Goal: Task Accomplishment & Management: Complete application form

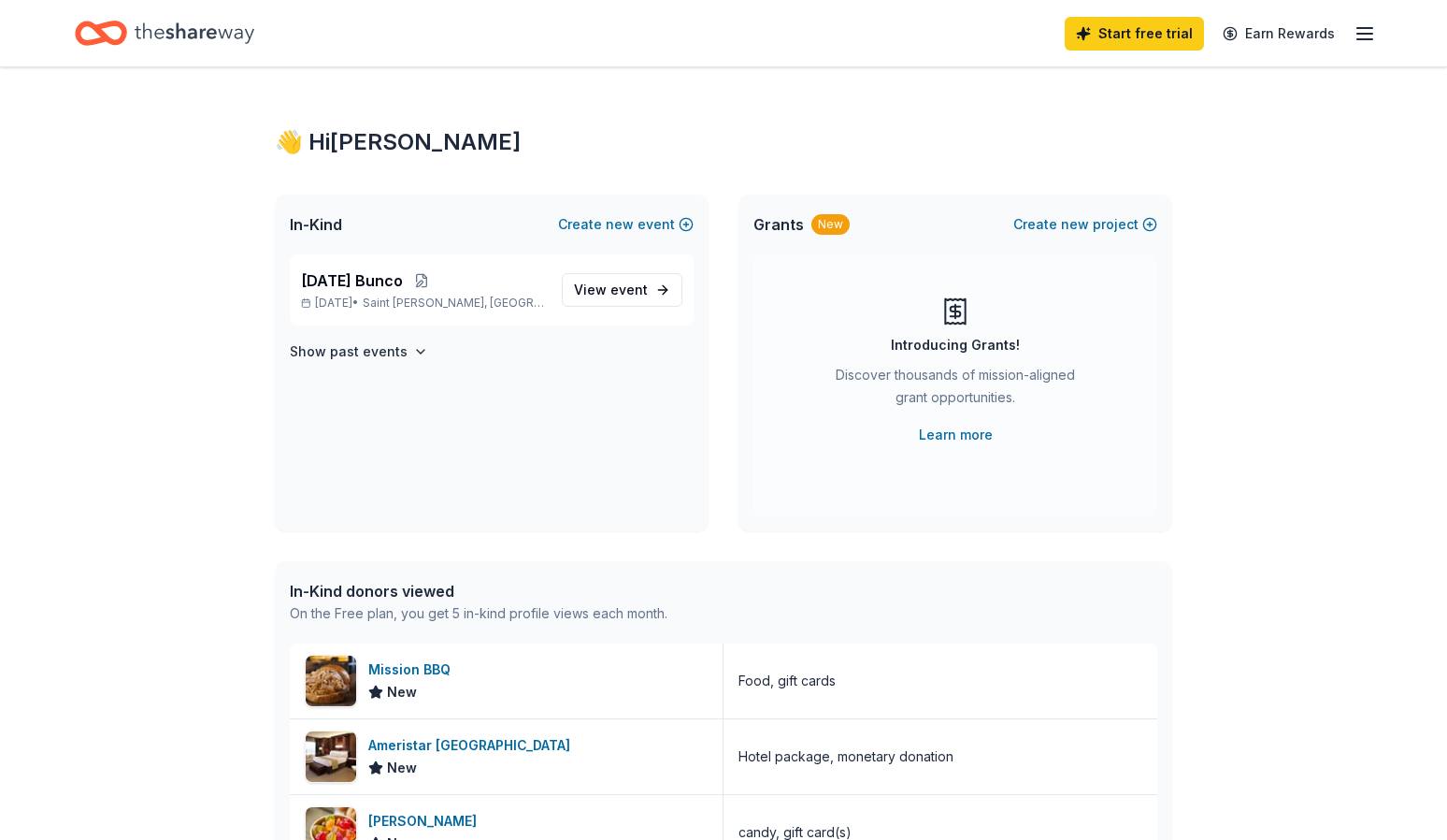
click at [1364, 30] on icon "button" at bounding box center [1365, 34] width 23 height 23
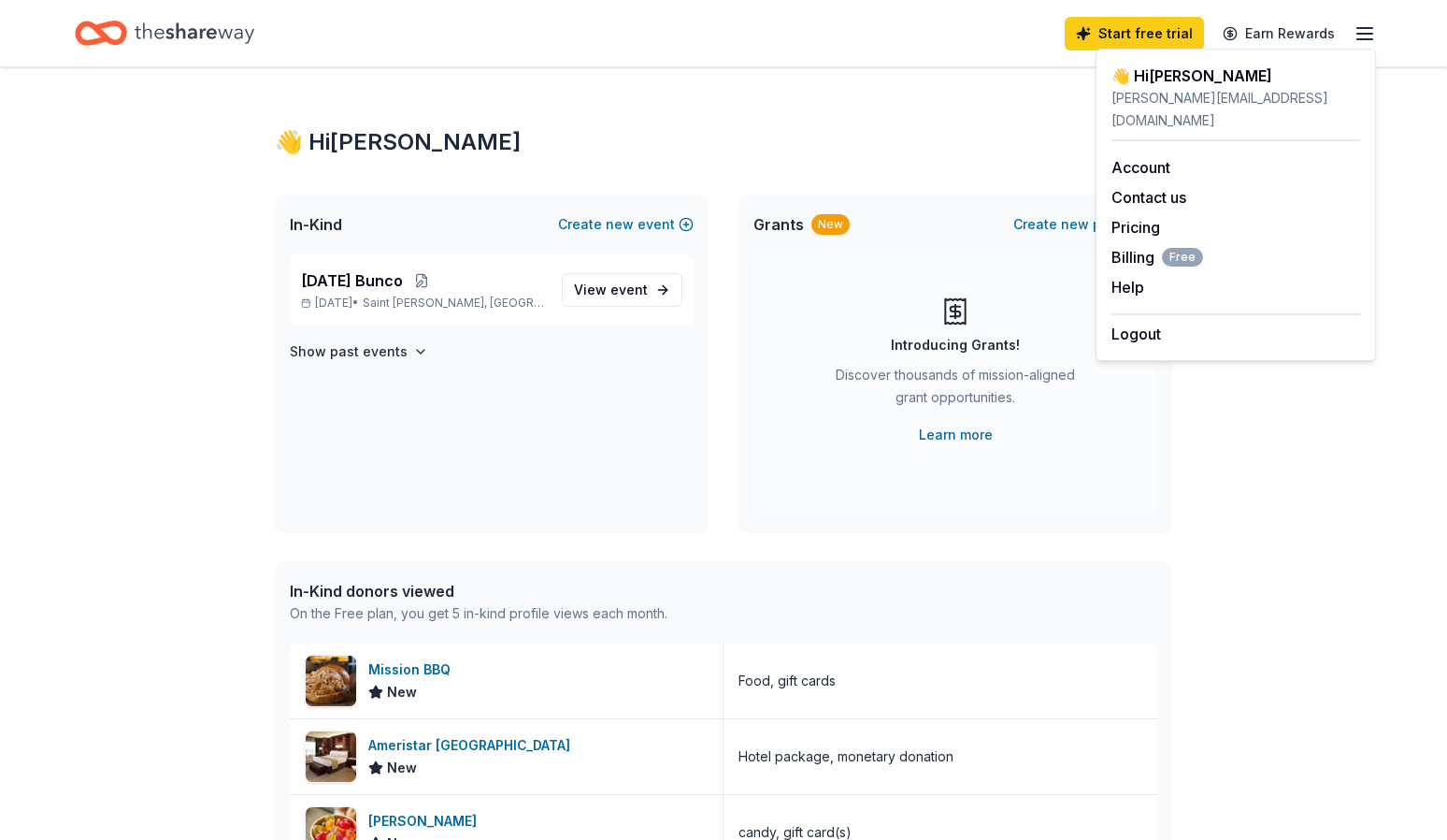
click at [1048, 93] on div "👋 Hi [PERSON_NAME] In-Kind Create new event [DATE] Bunco [DATE] • Saint [PERSON…" at bounding box center [724, 720] width 957 height 1305
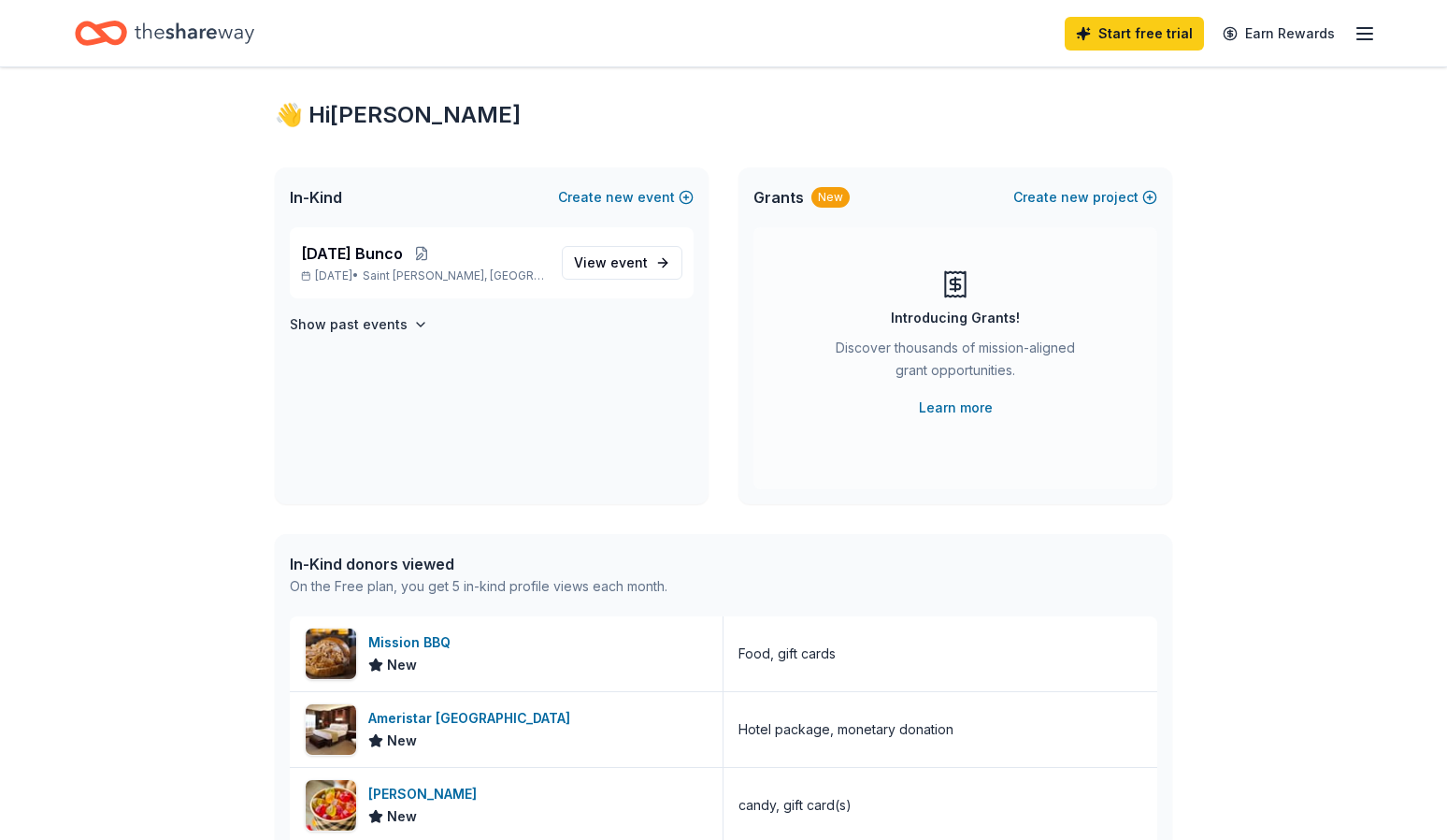
scroll to position [13, 0]
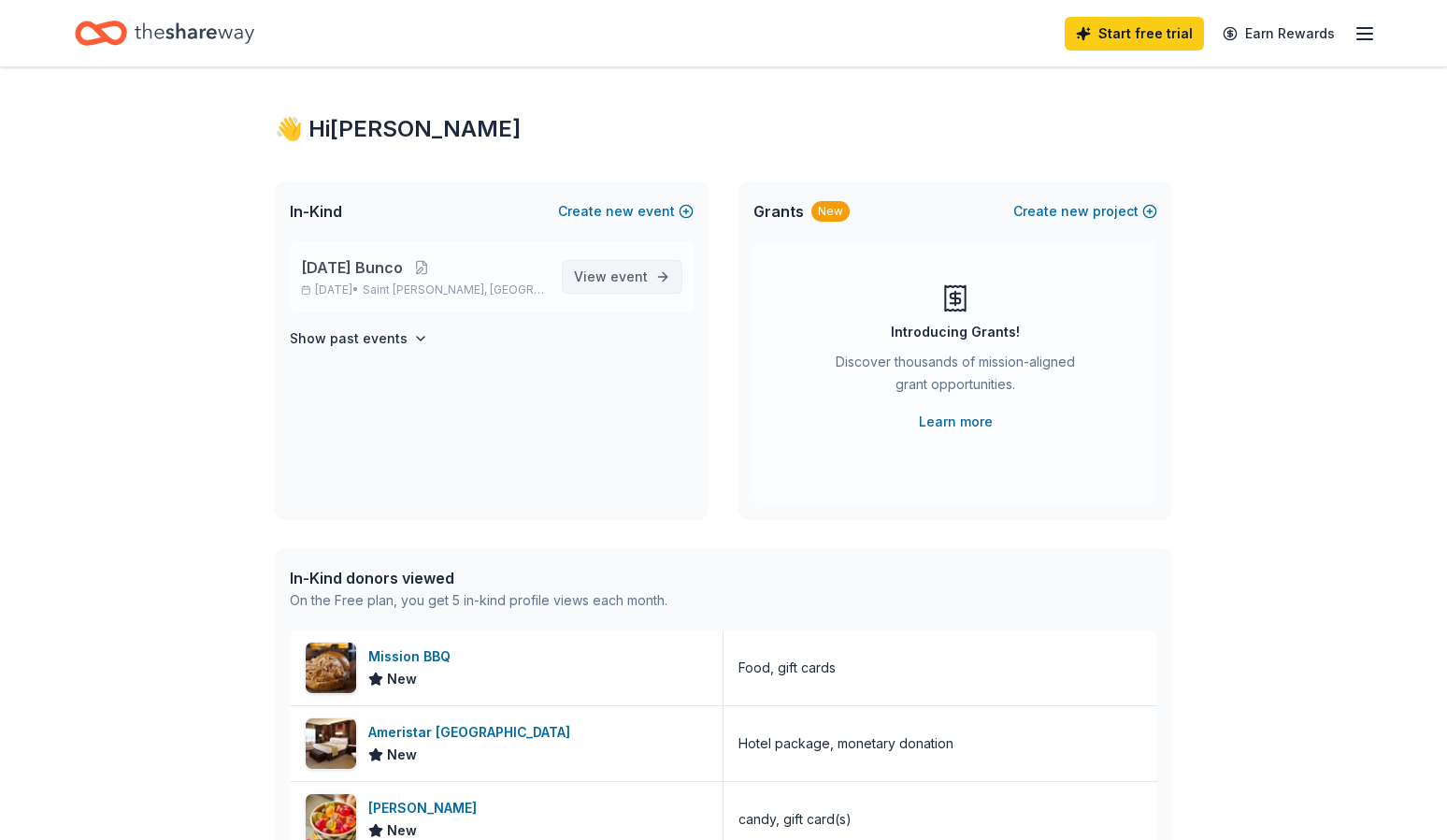
click at [610, 271] on span "View event" at bounding box center [611, 277] width 74 height 23
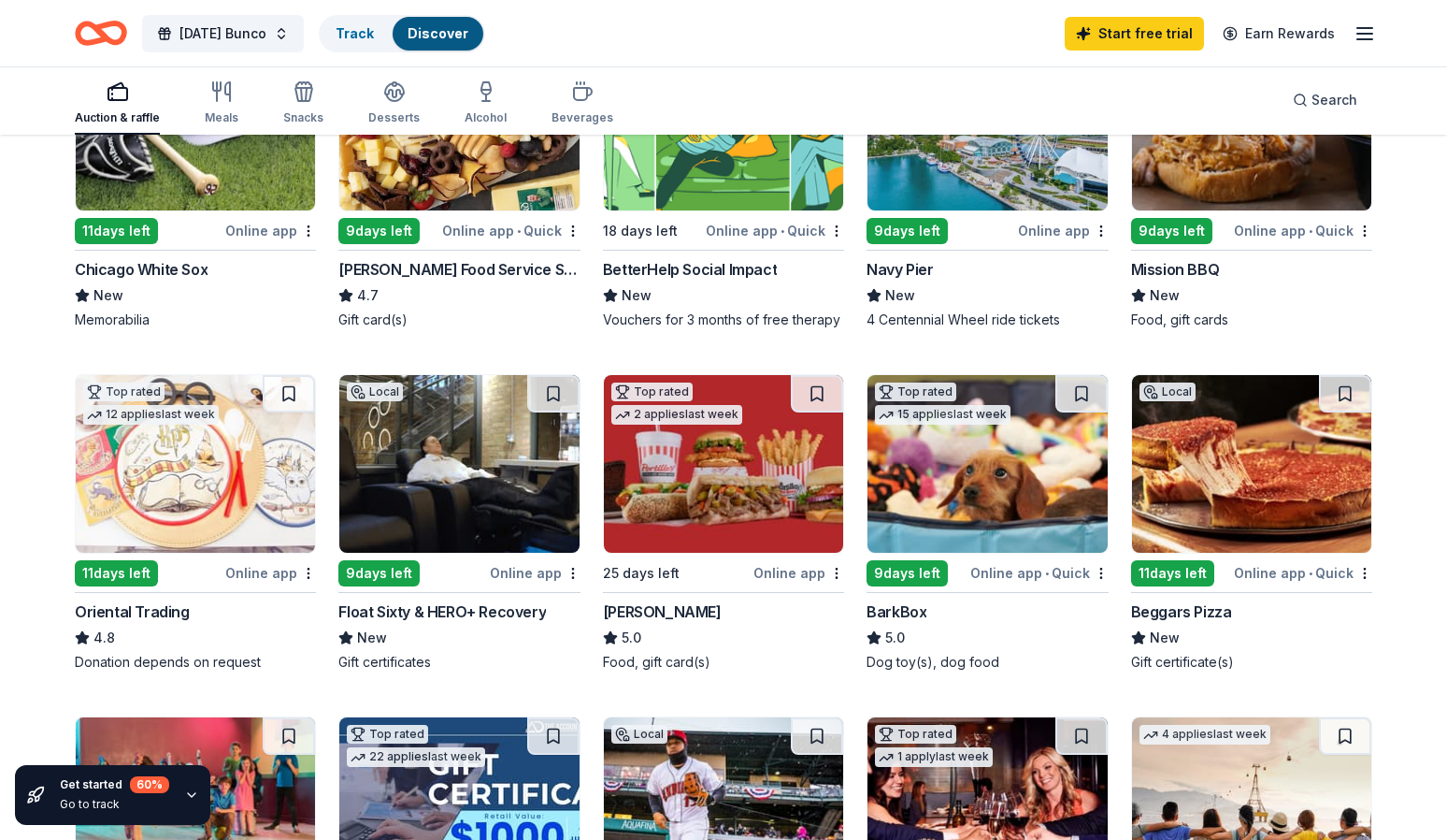
scroll to position [281, 0]
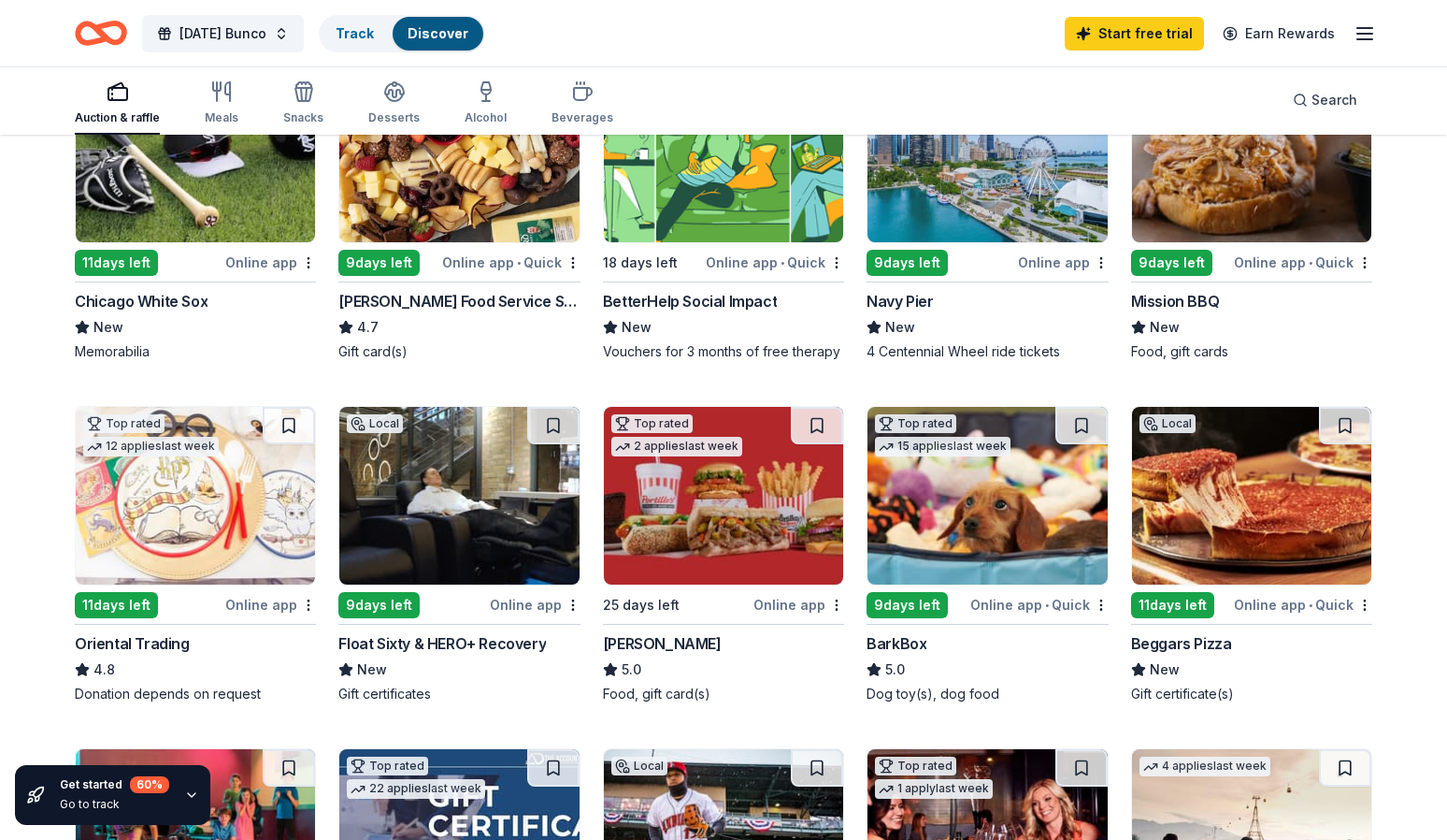
click at [1193, 641] on div "Beggars Pizza" at bounding box center [1181, 644] width 101 height 23
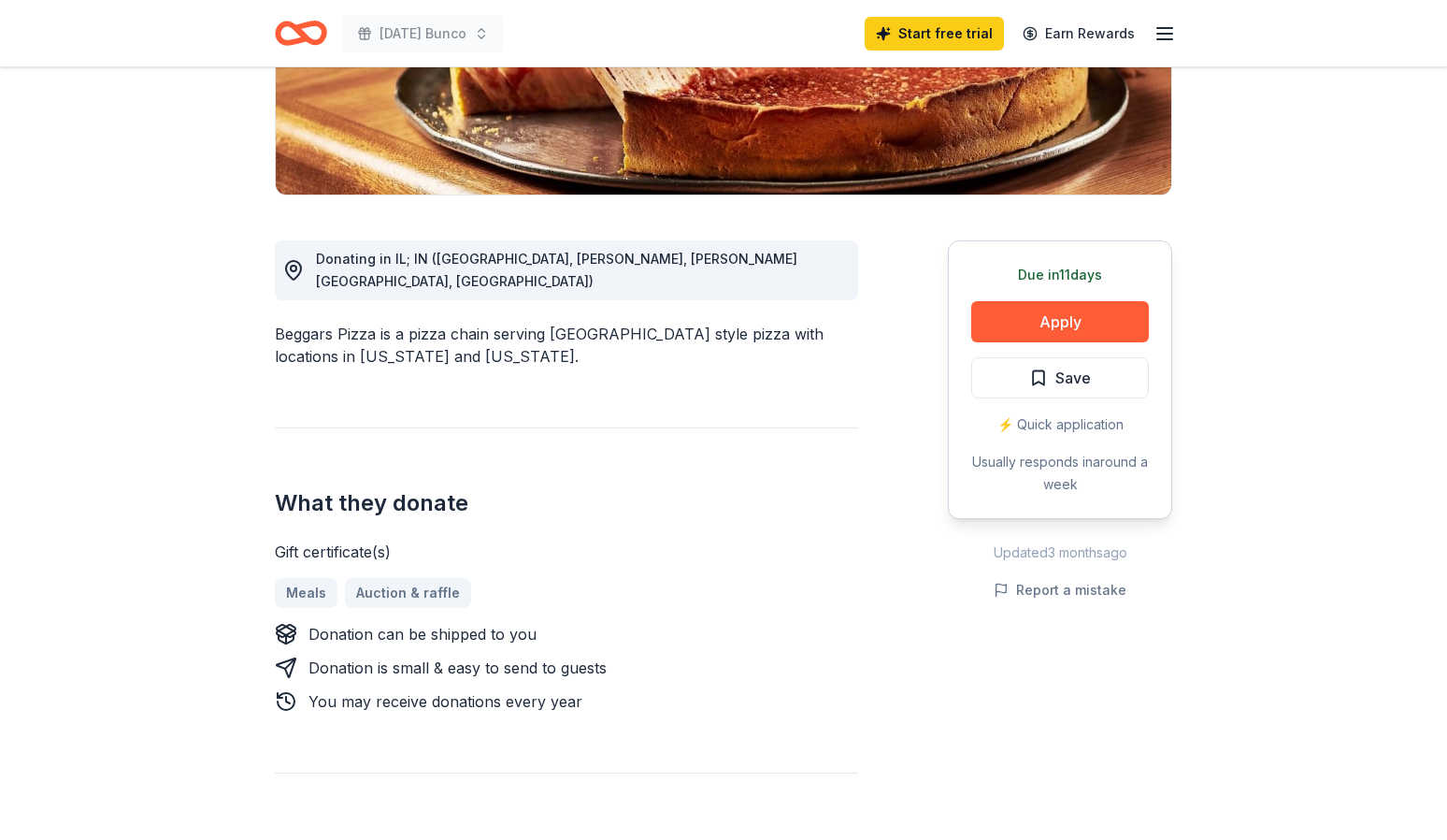
scroll to position [374, 0]
click at [1030, 315] on button "Apply" at bounding box center [1060, 320] width 178 height 41
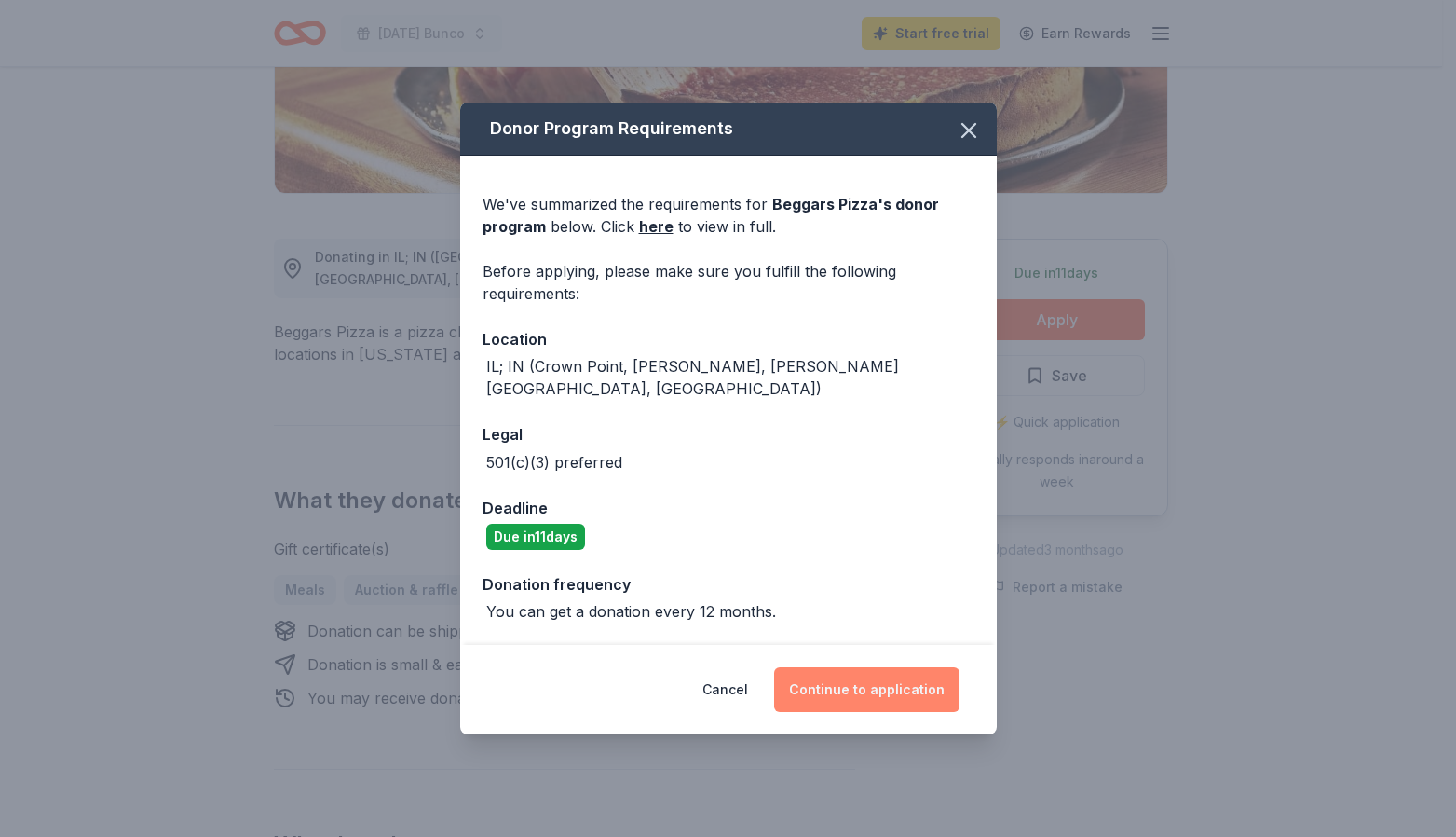
click at [859, 672] on button "Continue to application" at bounding box center [867, 689] width 185 height 45
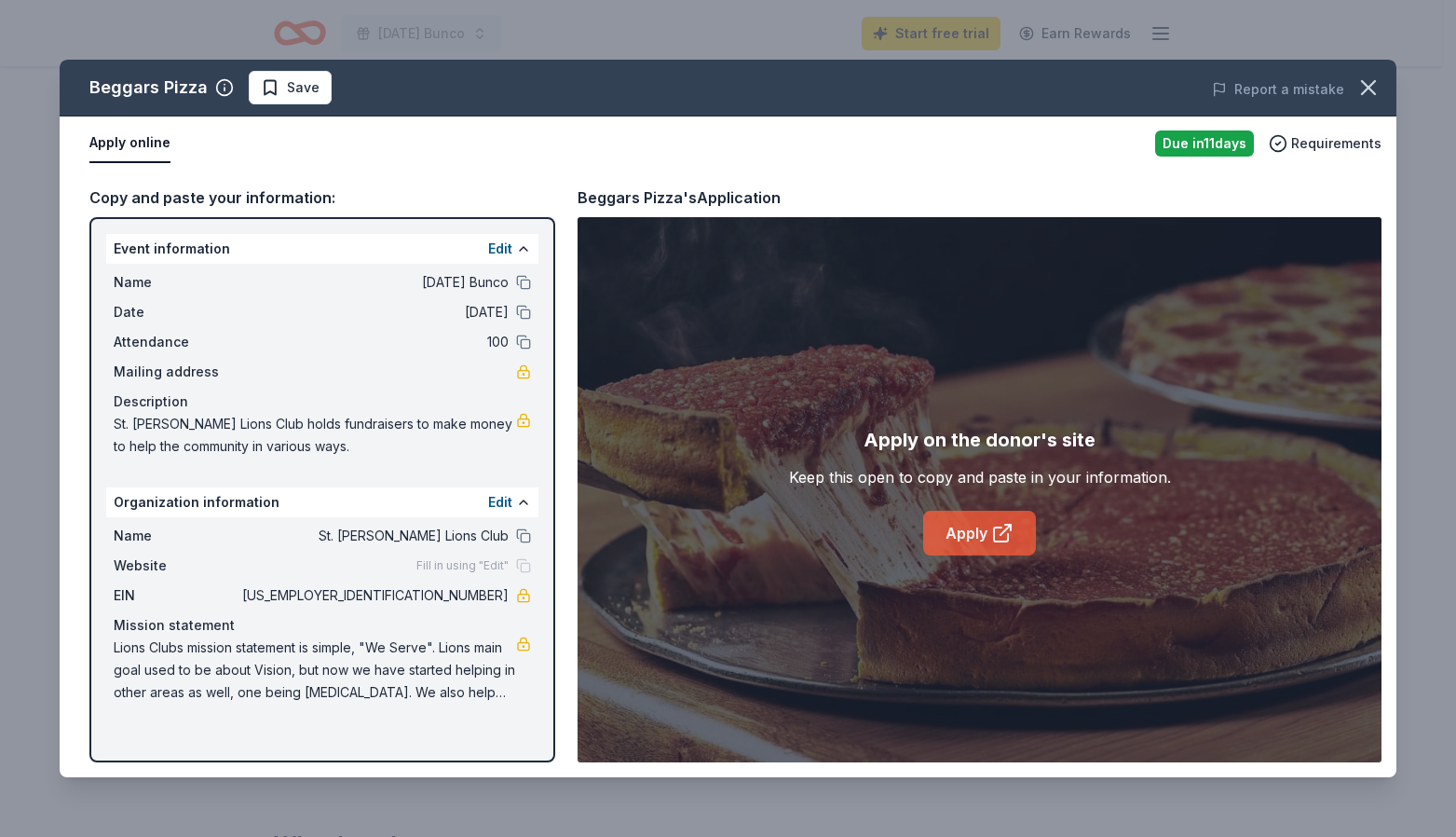
click at [963, 525] on link "Apply" at bounding box center [979, 533] width 112 height 45
click at [1367, 85] on icon "button" at bounding box center [1369, 88] width 13 height 13
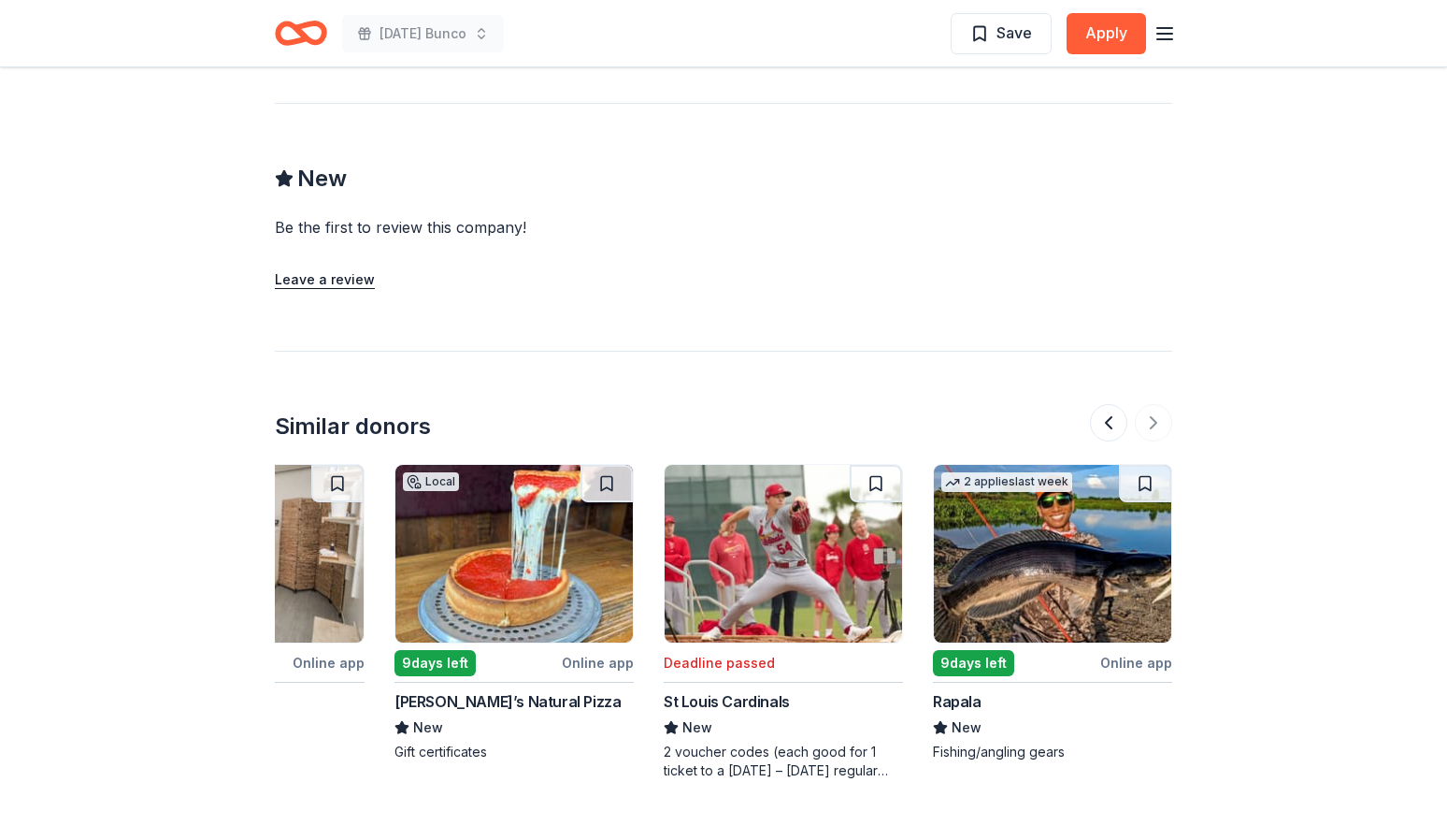
scroll to position [1753, 0]
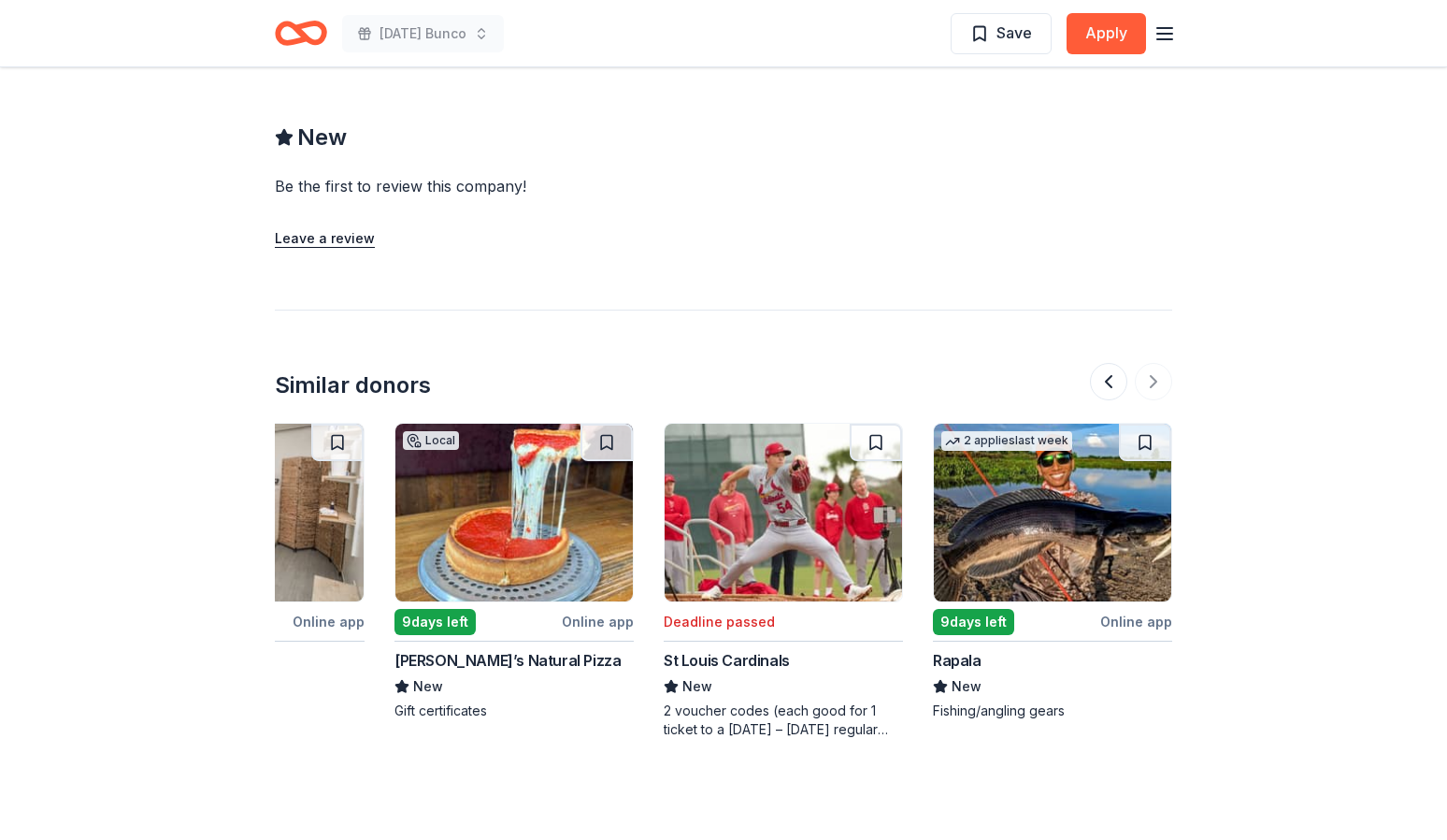
click at [1165, 363] on div at bounding box center [1131, 381] width 83 height 38
click at [1158, 363] on div at bounding box center [1131, 381] width 83 height 38
click at [1152, 363] on div at bounding box center [1131, 381] width 83 height 38
click at [1112, 363] on button at bounding box center [1109, 381] width 38 height 38
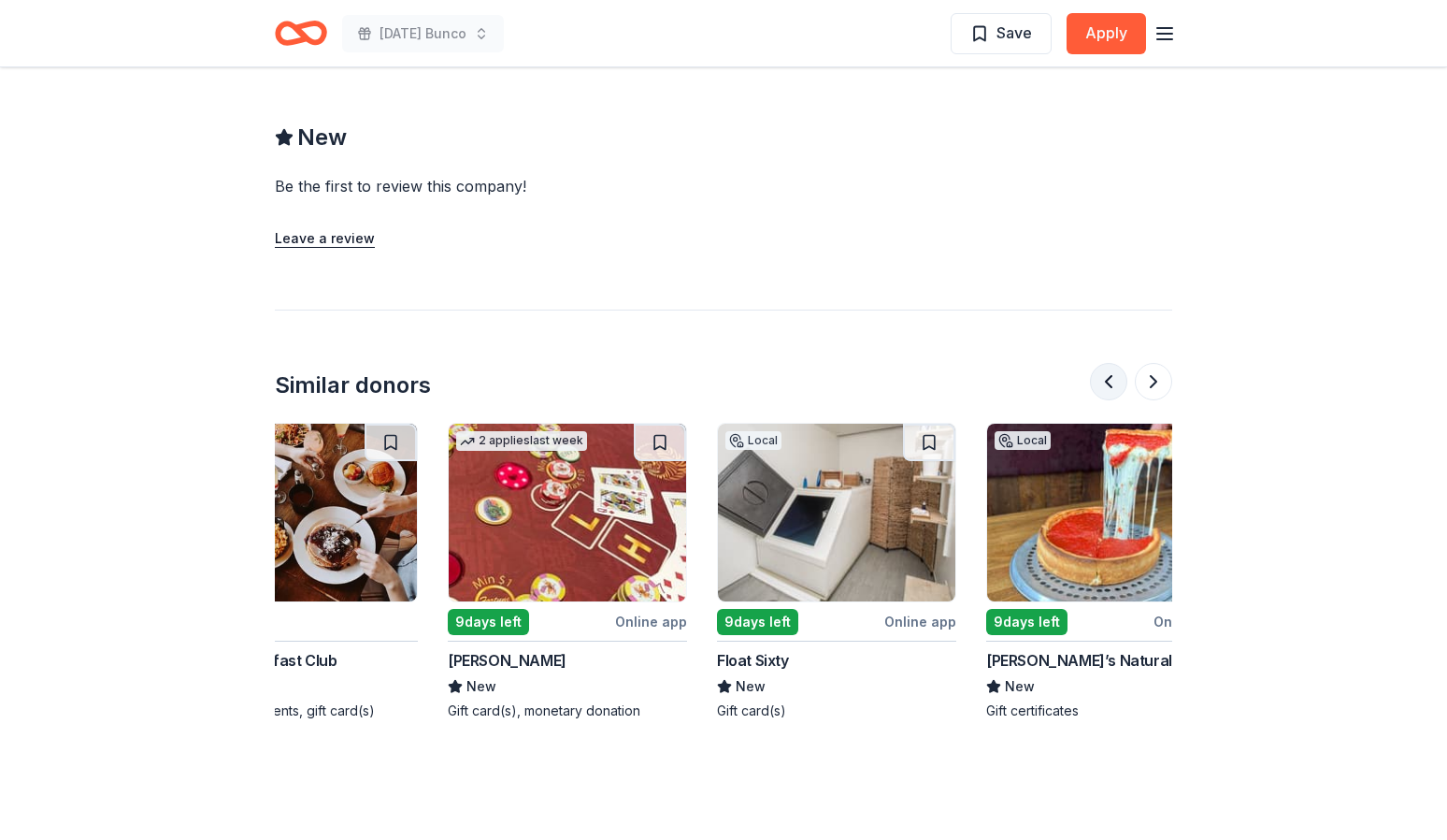
scroll to position [0, 1077]
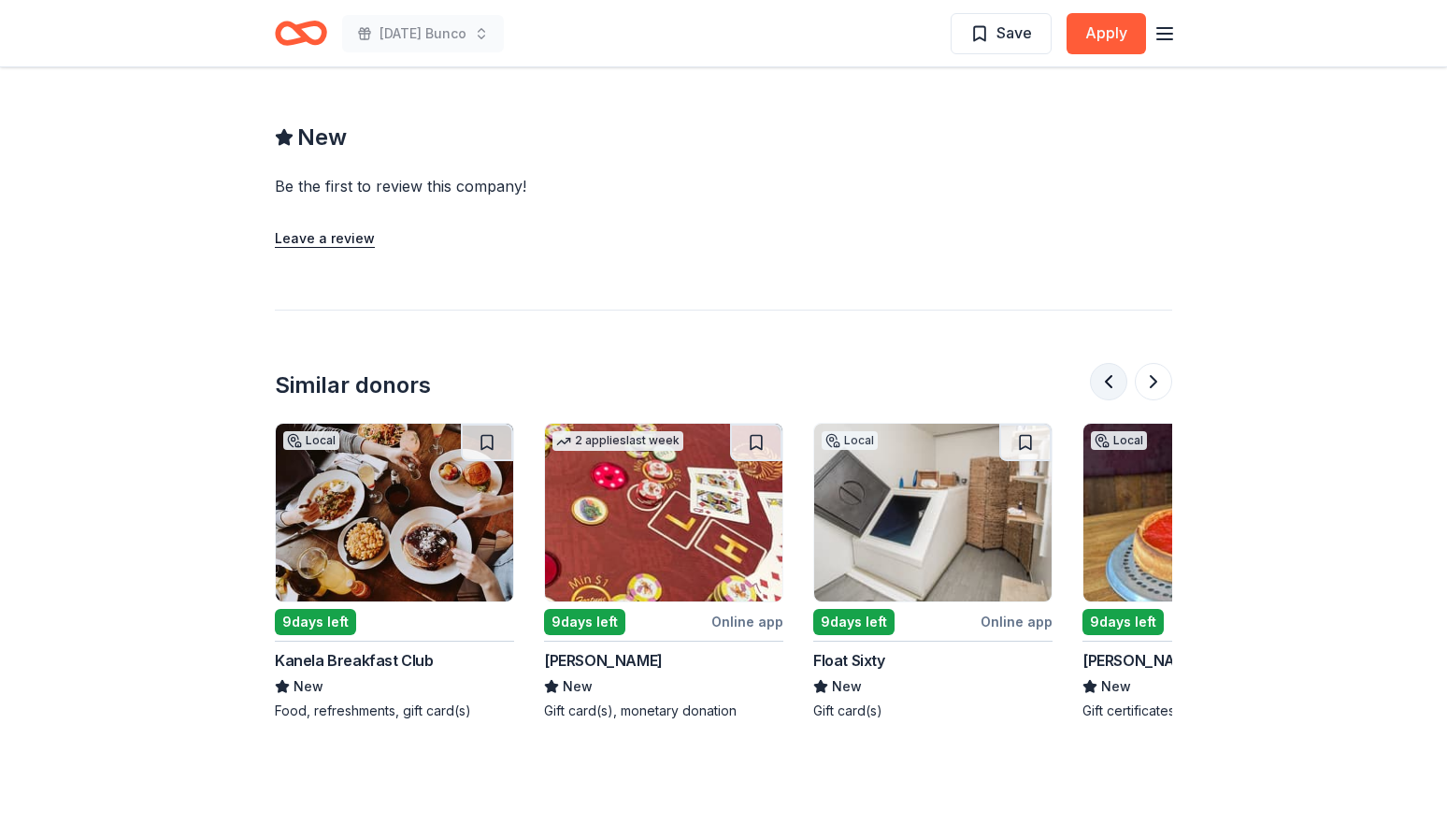
click at [1114, 363] on button at bounding box center [1109, 381] width 38 height 38
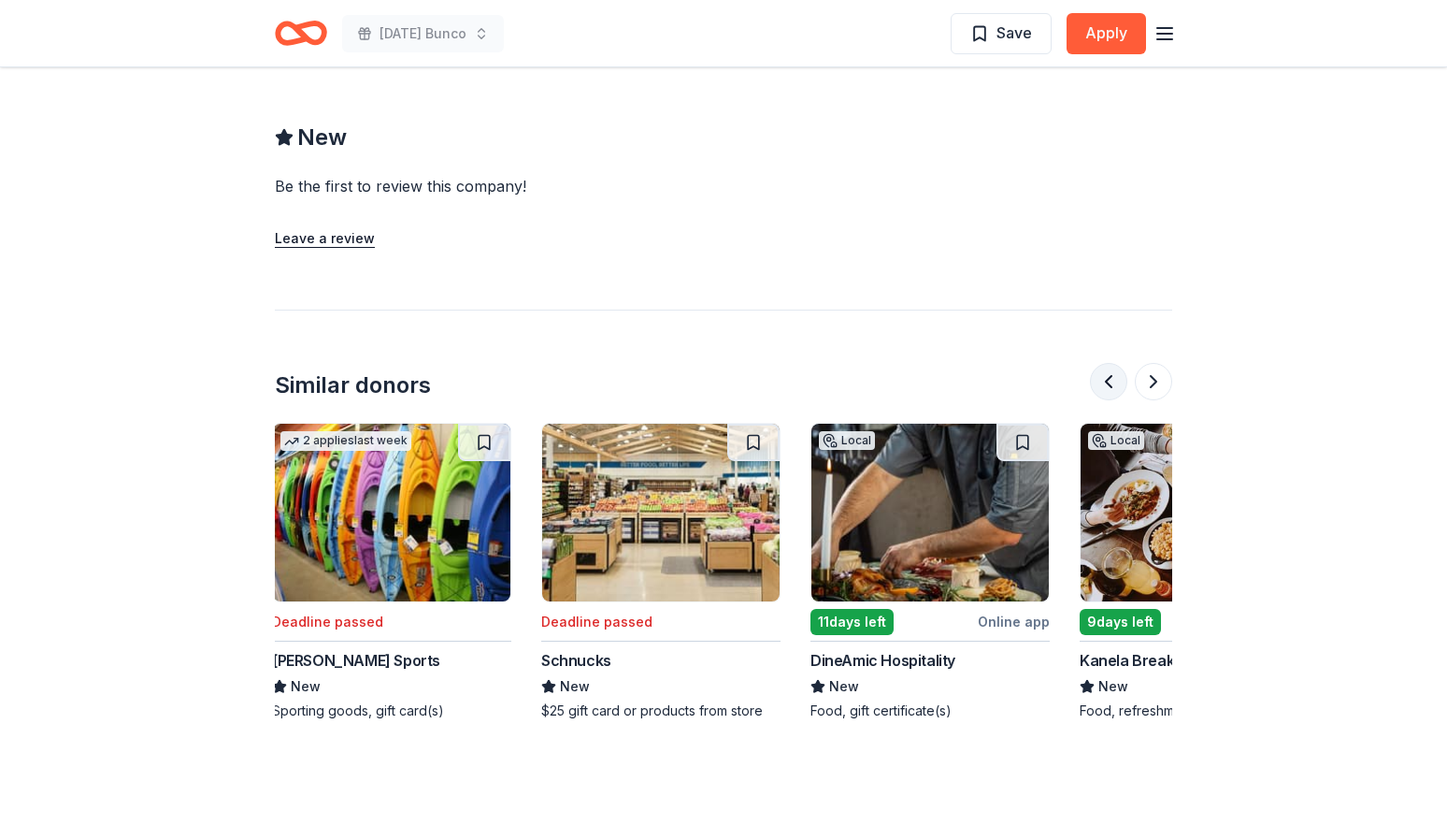
scroll to position [0, 270]
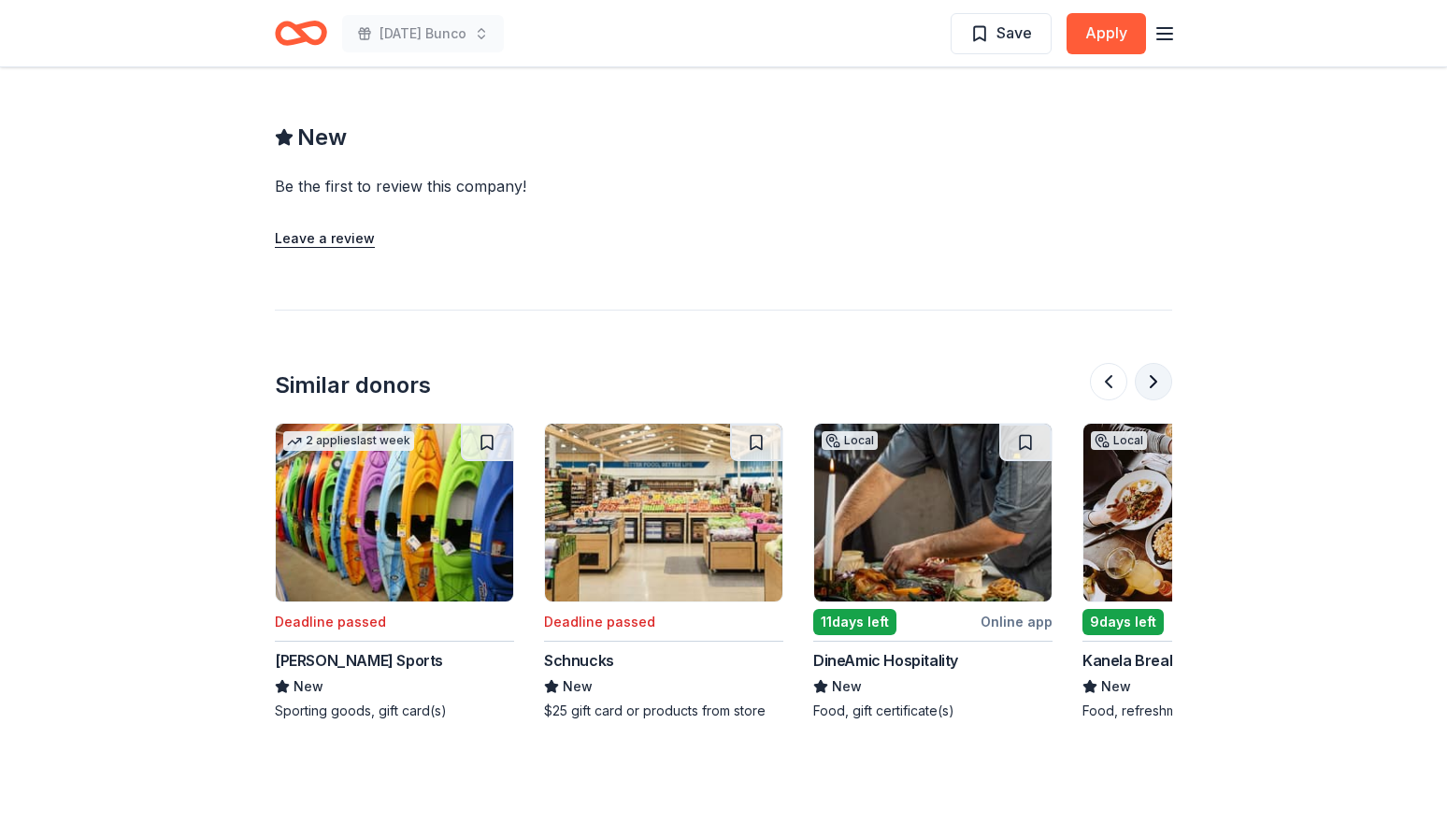
click at [1148, 363] on button at bounding box center [1154, 381] width 38 height 38
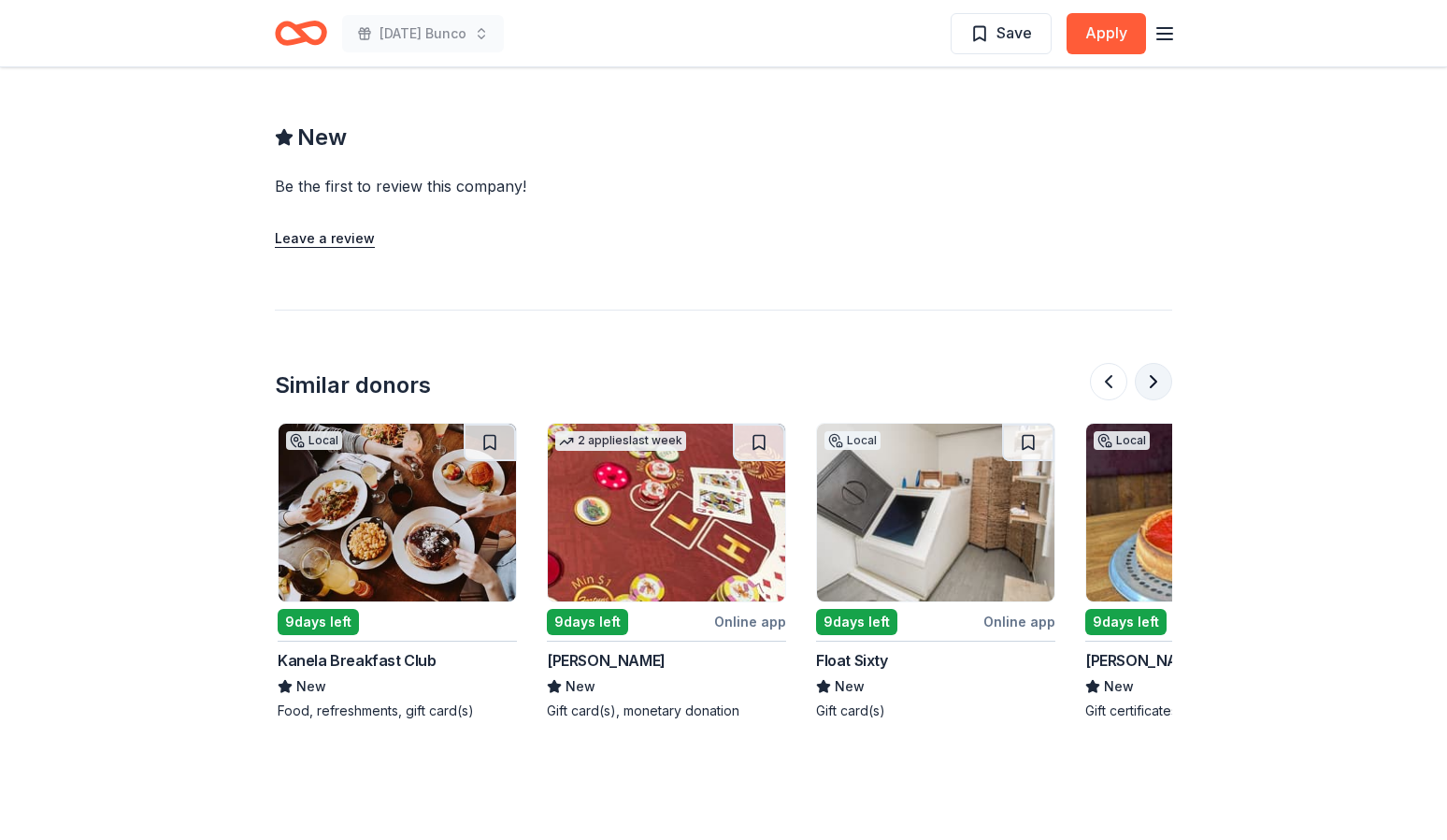
scroll to position [0, 1077]
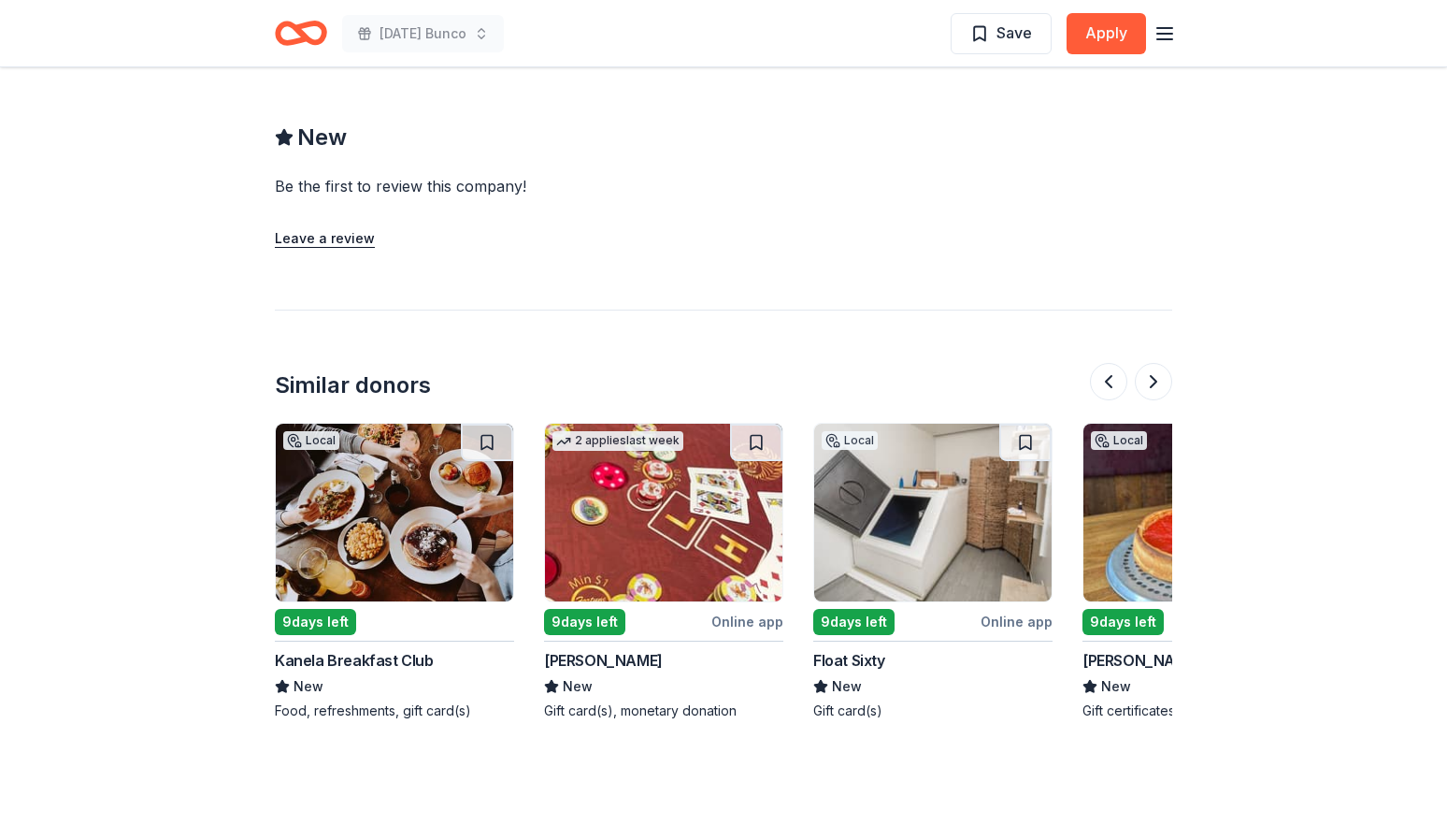
click at [570, 675] on span "New" at bounding box center [578, 686] width 30 height 23
click at [1166, 37] on icon "button" at bounding box center [1165, 34] width 23 height 23
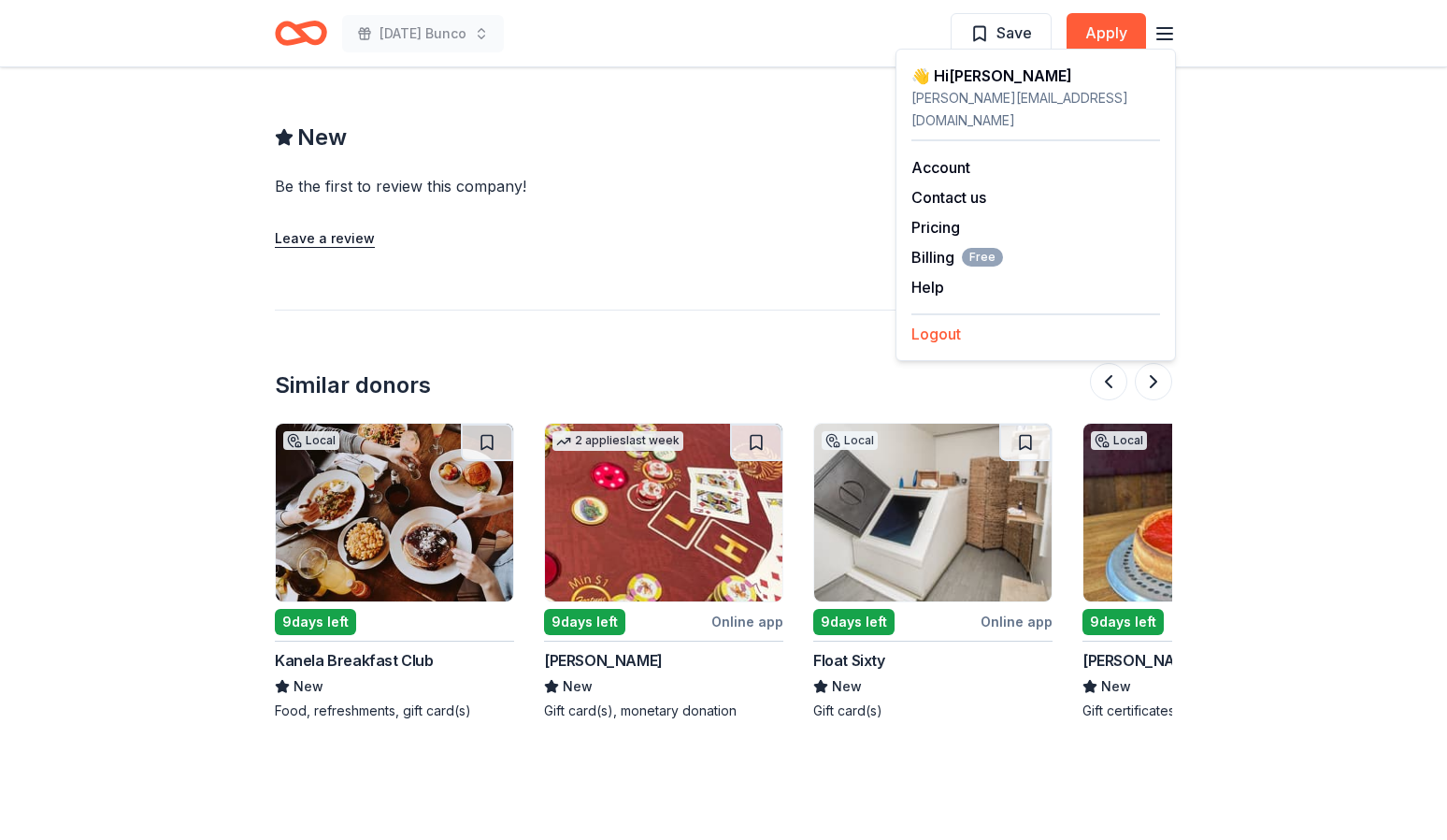
click at [932, 322] on button "Logout" at bounding box center [936, 334] width 50 height 23
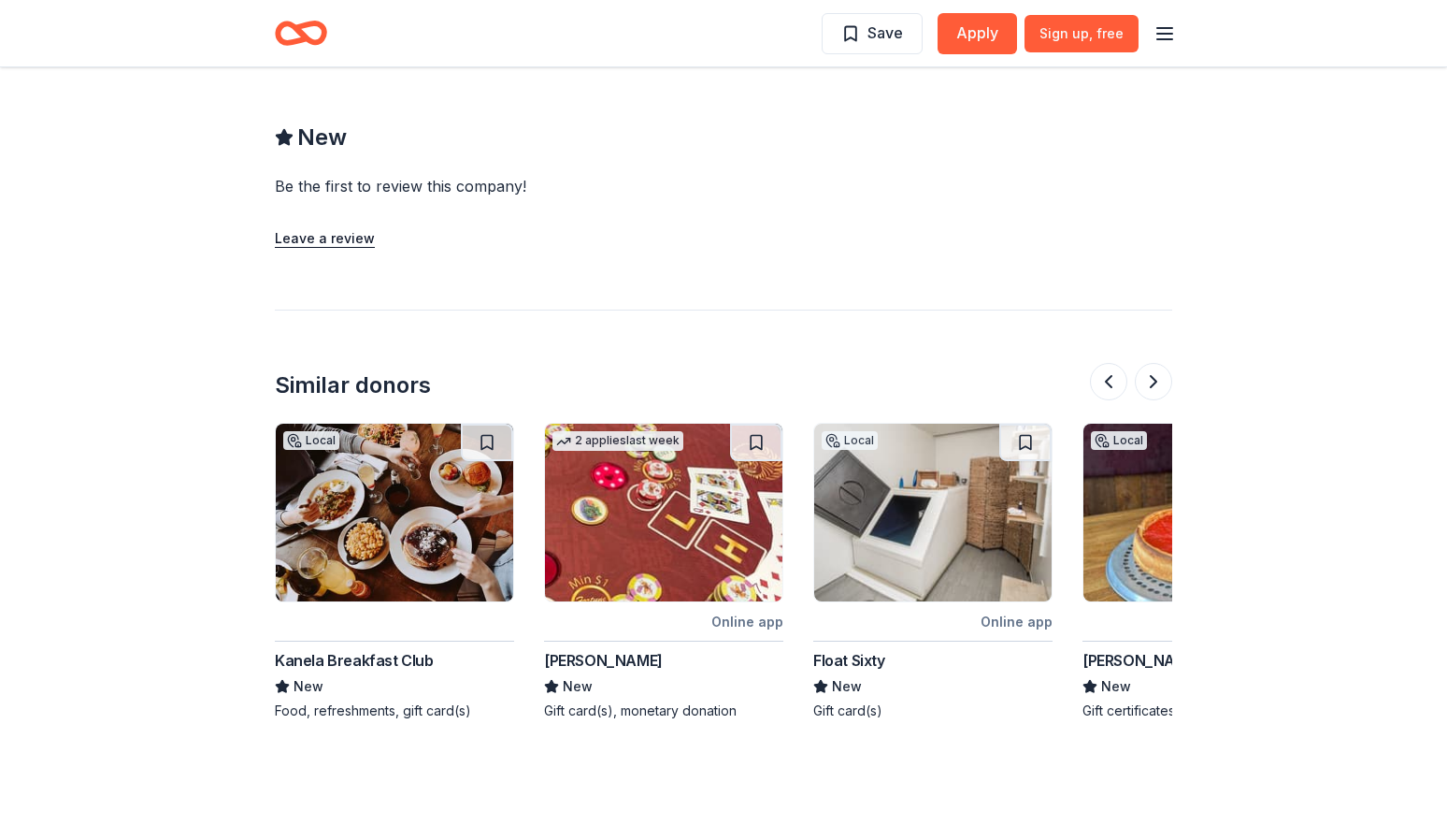
scroll to position [0, 0]
